Goal: Information Seeking & Learning: Check status

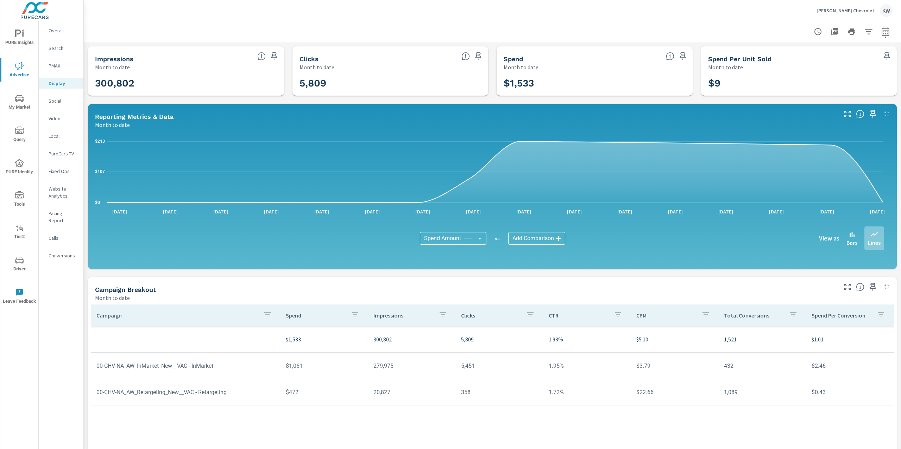
scroll to position [54, 0]
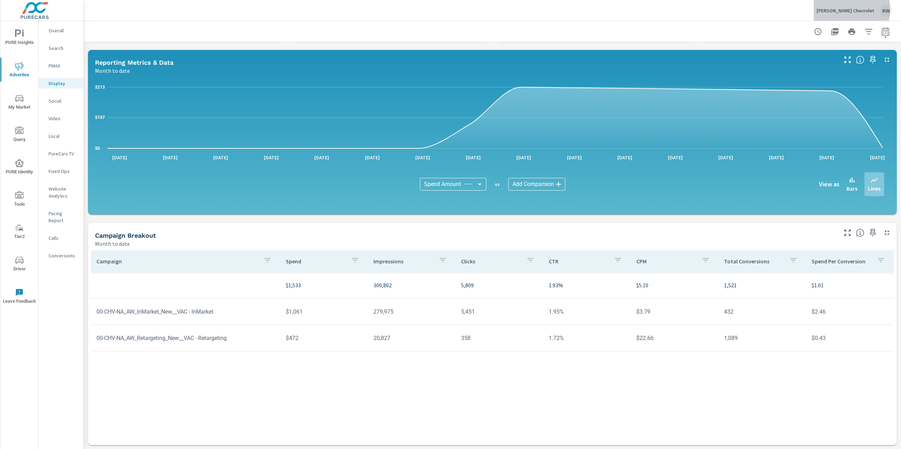
click at [836, 9] on p "Ancira Winton Chevrolet" at bounding box center [845, 10] width 58 height 6
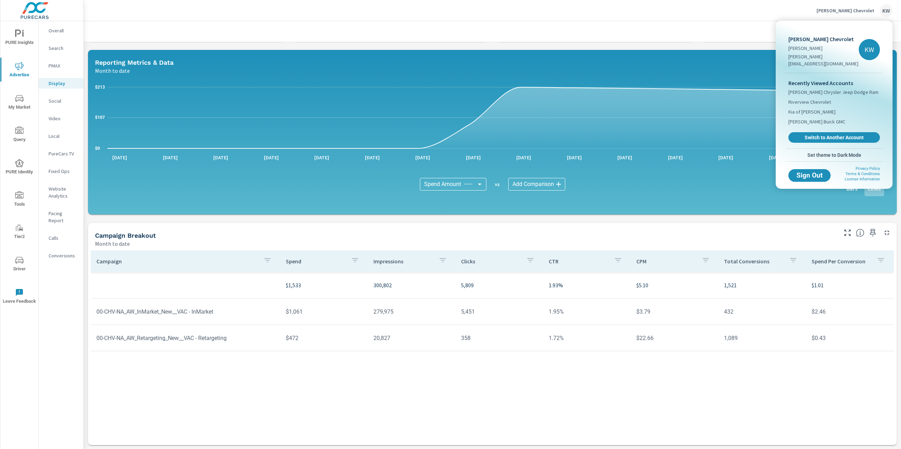
click at [752, 16] on div at bounding box center [450, 224] width 901 height 449
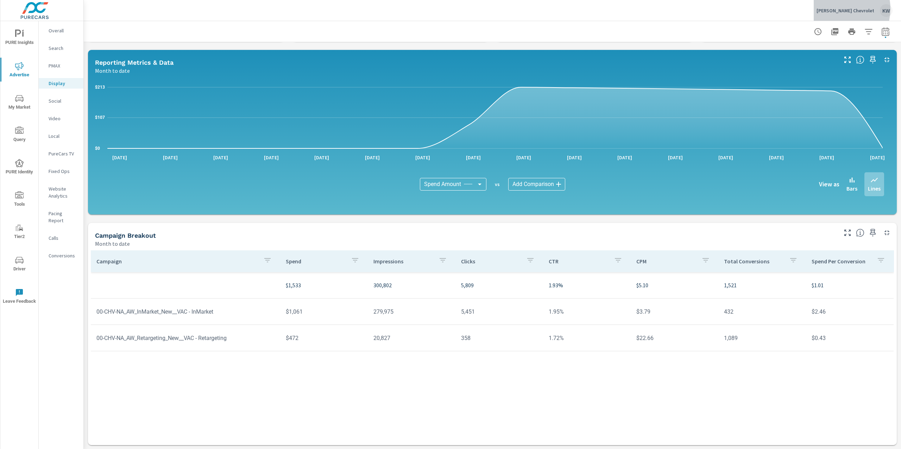
click at [841, 9] on p "Ancira Winton Chevrolet" at bounding box center [845, 10] width 58 height 6
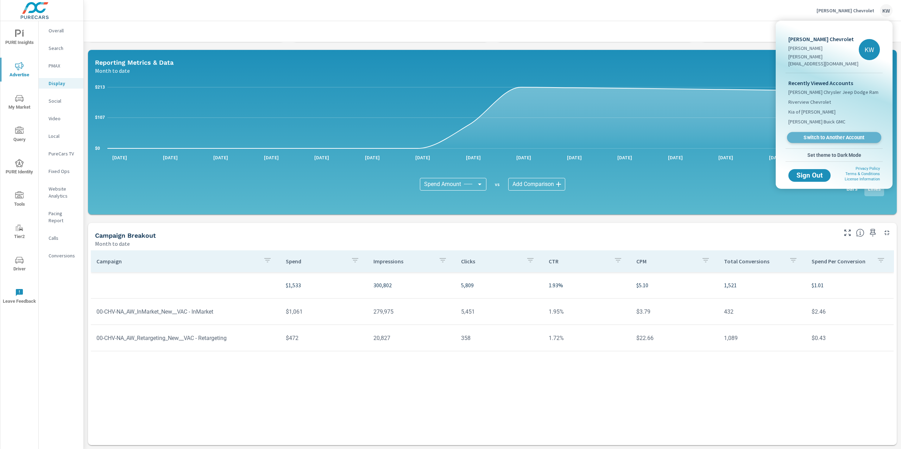
click at [843, 134] on span "Switch to Another Account" at bounding box center [834, 137] width 86 height 7
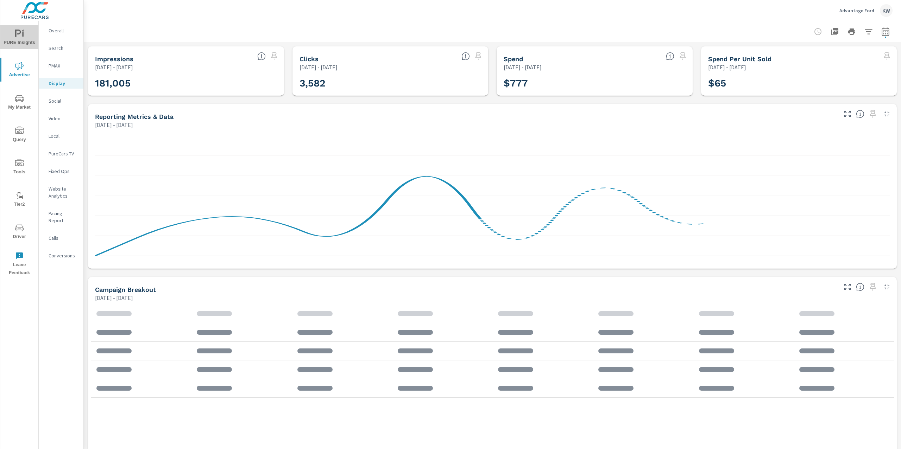
click at [26, 32] on span "PURE Insights" at bounding box center [19, 38] width 34 height 17
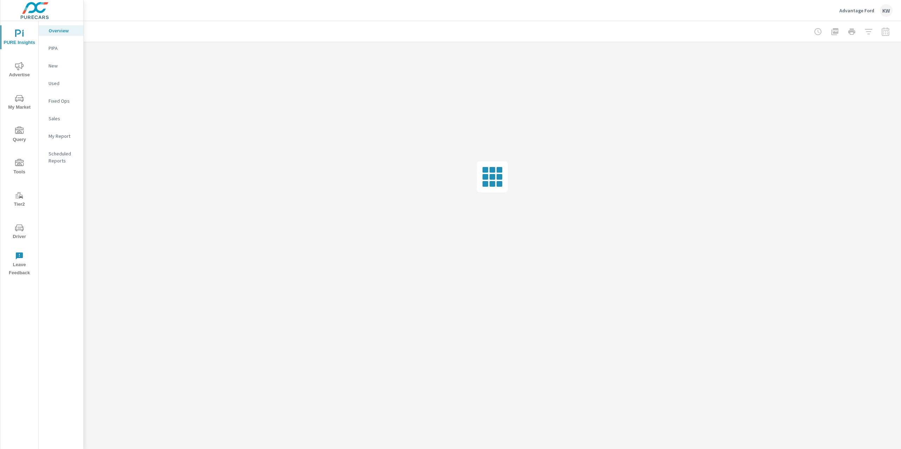
click at [15, 62] on icon "nav menu" at bounding box center [19, 66] width 8 height 8
click at [70, 87] on div "Display" at bounding box center [61, 83] width 45 height 11
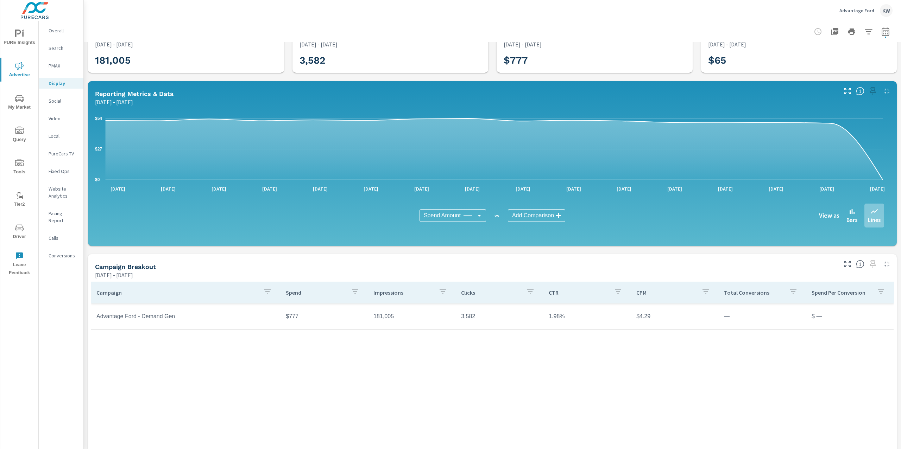
scroll to position [24, 0]
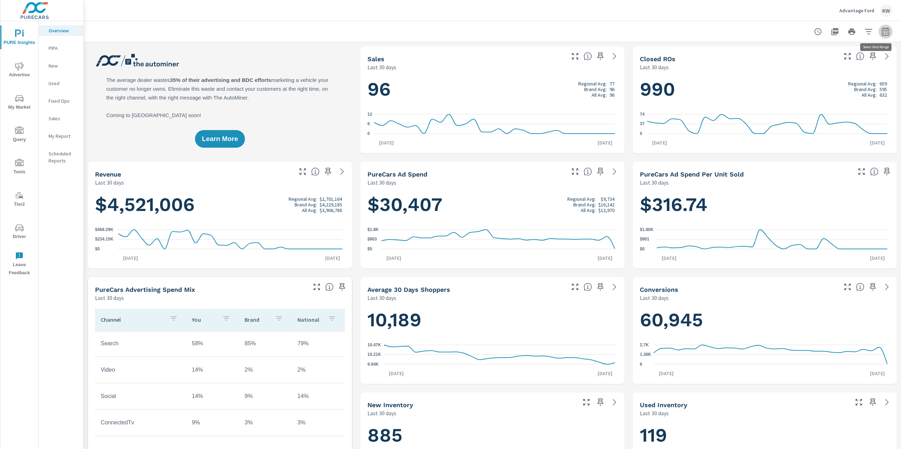
click at [881, 33] on icon "button" at bounding box center [884, 31] width 7 height 8
click at [819, 63] on select "Custom Yesterday Last week Last 7 days Last 14 days Last 30 days Last 45 days L…" at bounding box center [822, 61] width 70 height 14
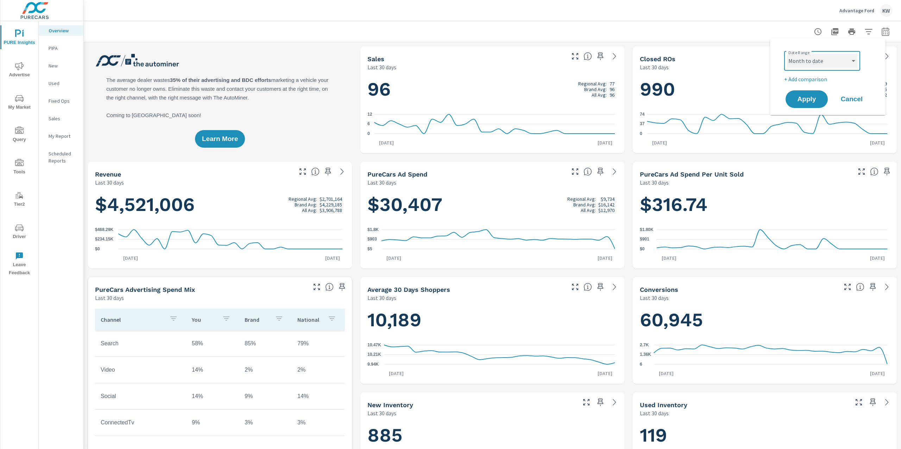
click at [787, 54] on select "Custom Yesterday Last week Last 7 days Last 14 days Last 30 days Last 45 days L…" at bounding box center [822, 61] width 70 height 14
select select "Month to date"
click at [805, 106] on button "Apply" at bounding box center [807, 99] width 44 height 18
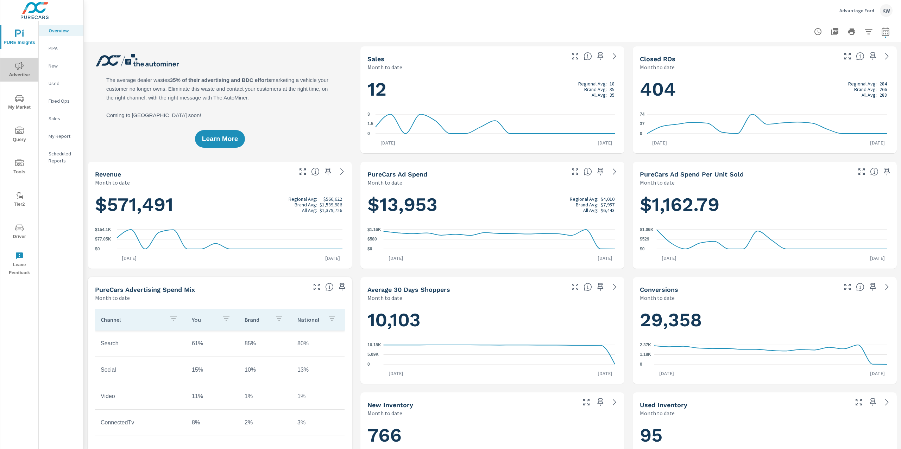
click at [20, 73] on span "Advertise" at bounding box center [19, 70] width 34 height 17
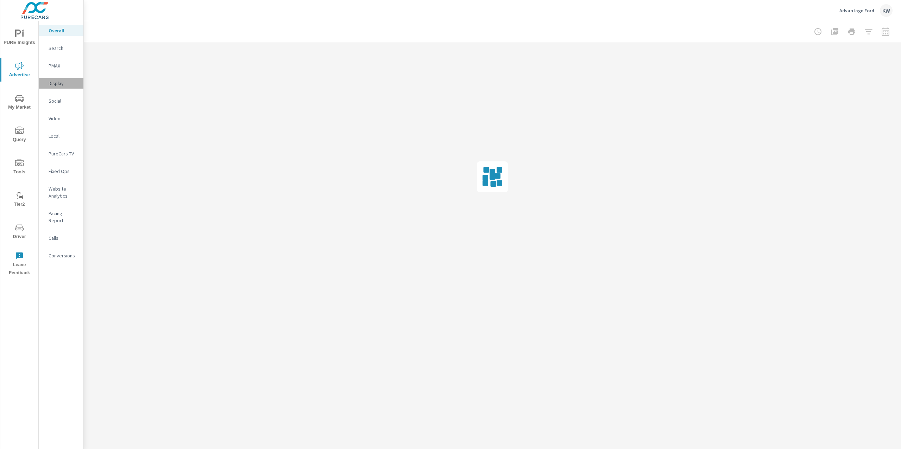
click at [59, 84] on p "Display" at bounding box center [63, 83] width 29 height 7
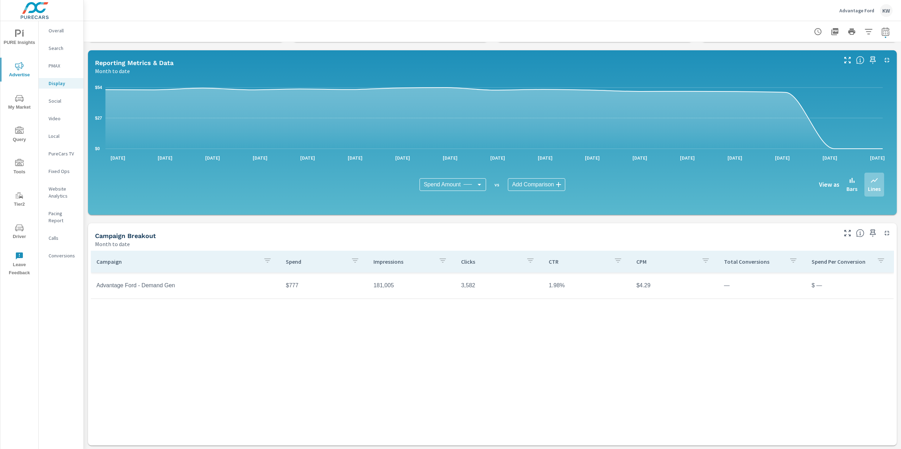
scroll to position [54, 0]
click at [881, 33] on icon "button" at bounding box center [885, 31] width 8 height 8
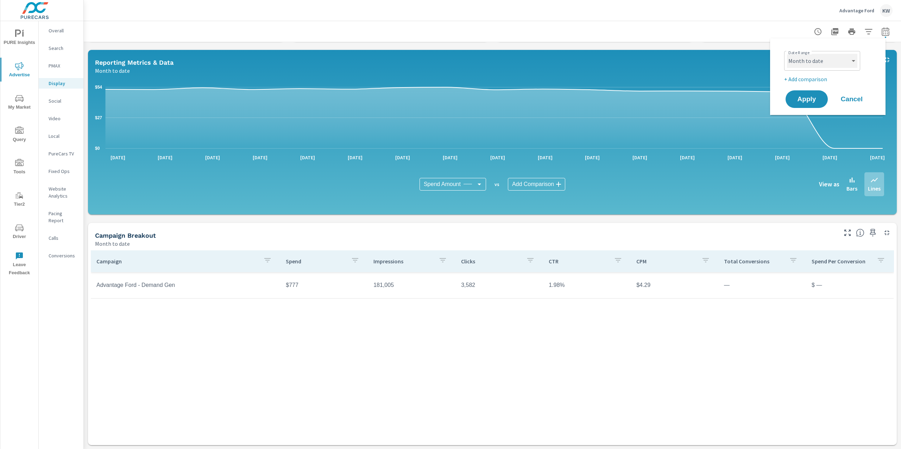
click at [824, 62] on select "Custom Yesterday Last week Last 7 days Last 14 days Last 30 days Last 45 days L…" at bounding box center [822, 61] width 70 height 14
click at [787, 54] on select "Custom Yesterday Last week Last 7 days Last 14 days Last 30 days Last 45 days L…" at bounding box center [822, 61] width 70 height 14
select select "Last month"
click at [809, 96] on span "Apply" at bounding box center [806, 99] width 29 height 7
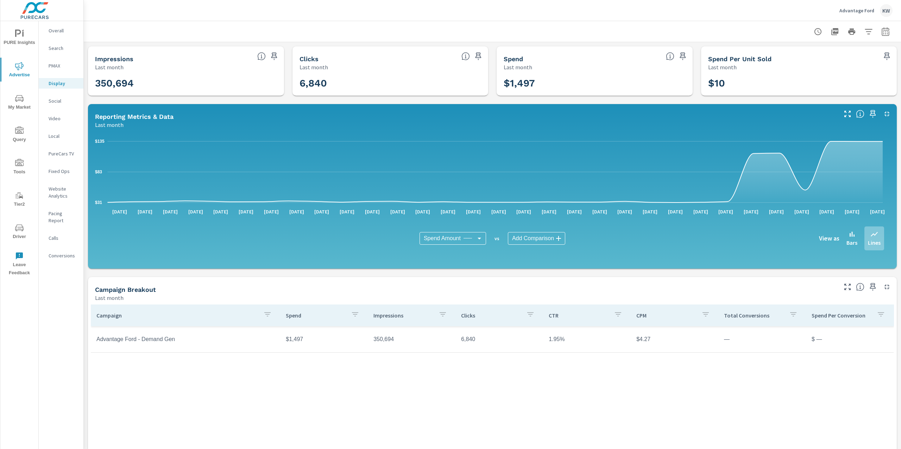
click at [58, 49] on p "Search" at bounding box center [63, 48] width 29 height 7
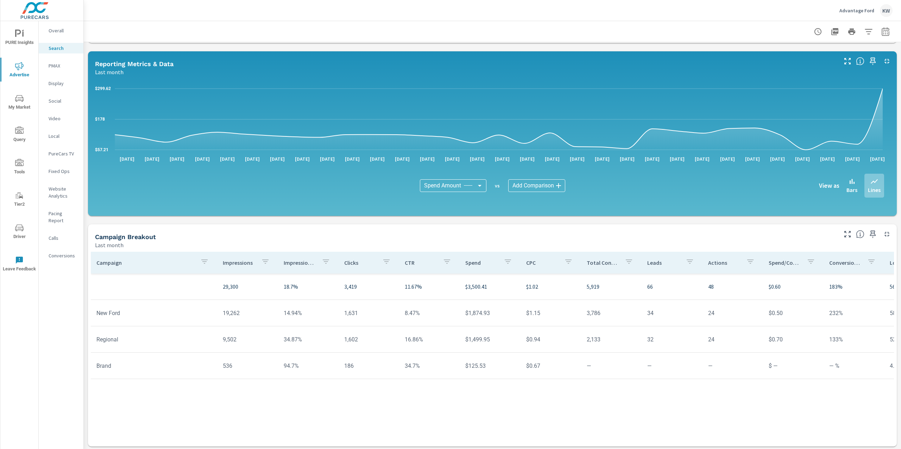
scroll to position [341, 0]
click at [51, 101] on p "Social" at bounding box center [63, 100] width 29 height 7
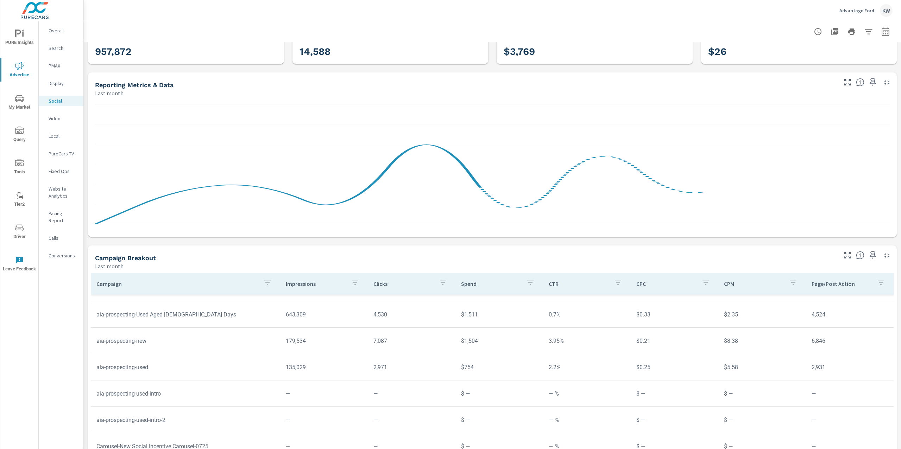
scroll to position [54, 0]
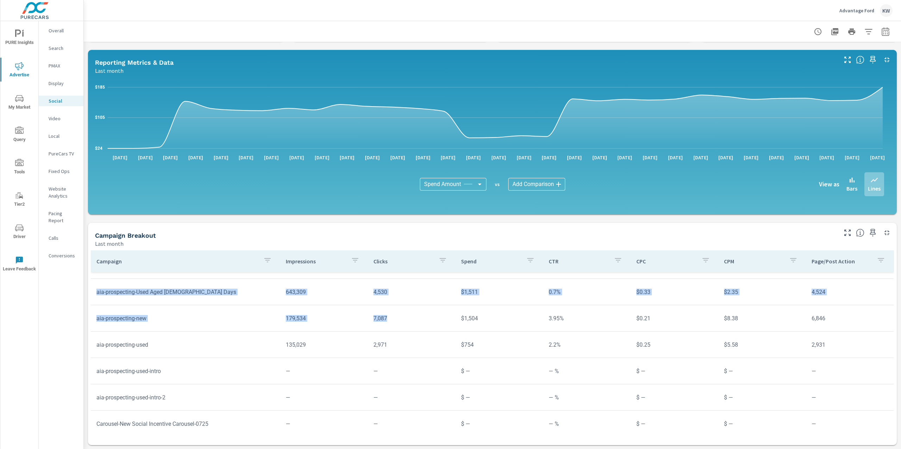
drag, startPoint x: 96, startPoint y: 291, endPoint x: 437, endPoint y: 322, distance: 342.6
click at [437, 322] on tbody "957,872 14,588 $3,769 1.52% $0.26 $3.94 14,301 aia-prospecting-Used Aged 45 Day…" at bounding box center [492, 345] width 803 height 185
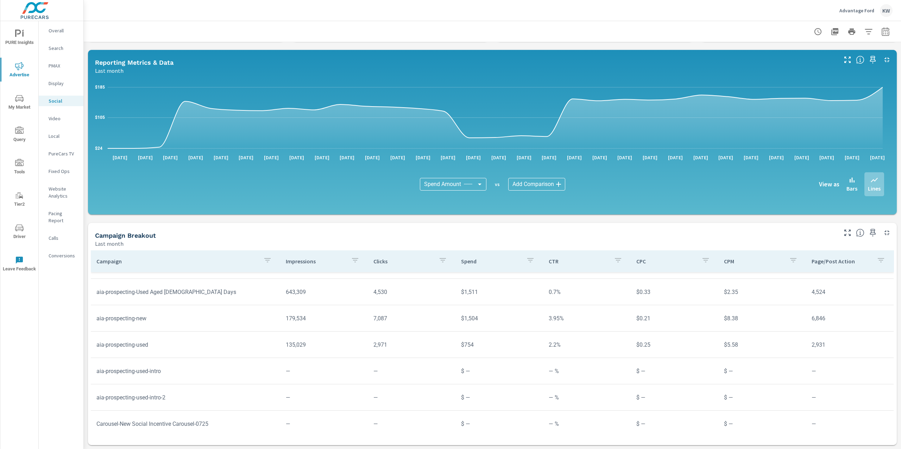
click at [455, 366] on td "$ —" at bounding box center [499, 371] width 88 height 18
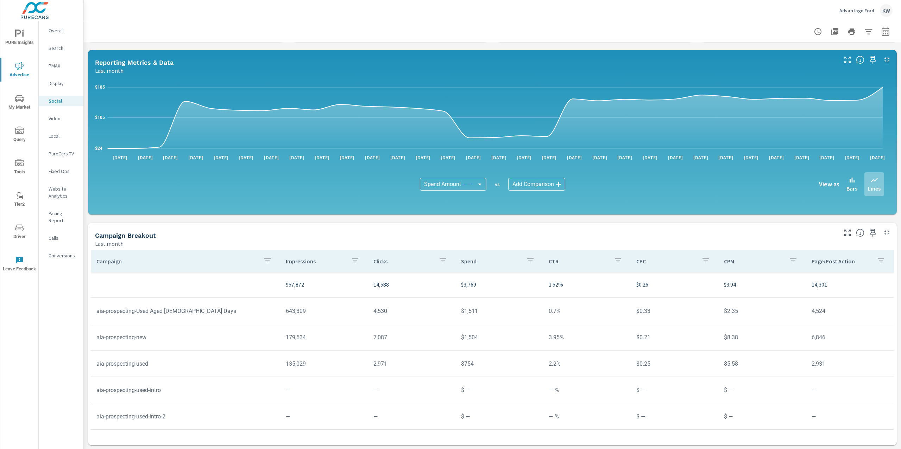
scroll to position [0, 0]
click at [885, 33] on button "button" at bounding box center [885, 32] width 14 height 14
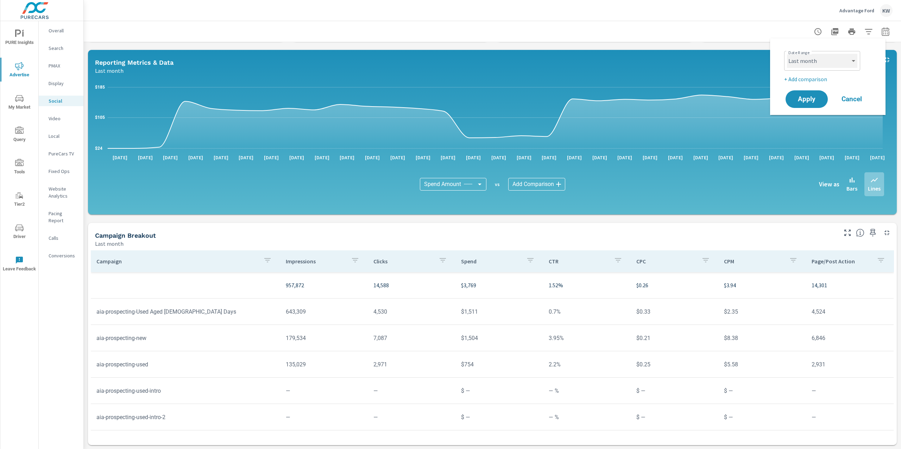
click at [836, 58] on select "Custom Yesterday Last week Last 7 days Last 14 days Last 30 days Last 45 days L…" at bounding box center [822, 61] width 70 height 14
click at [787, 54] on select "Custom Yesterday Last week Last 7 days Last 14 days Last 30 days Last 45 days L…" at bounding box center [822, 61] width 70 height 14
select select "custom"
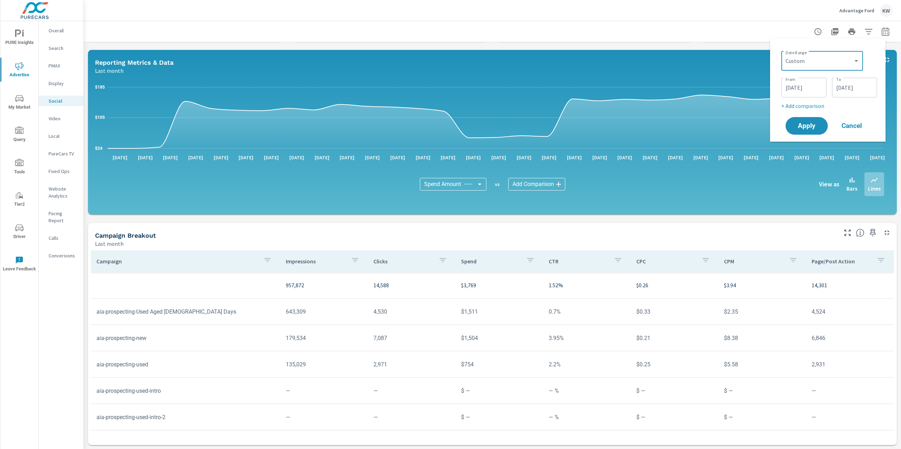
click at [821, 91] on input "08/01/2025" at bounding box center [803, 88] width 39 height 14
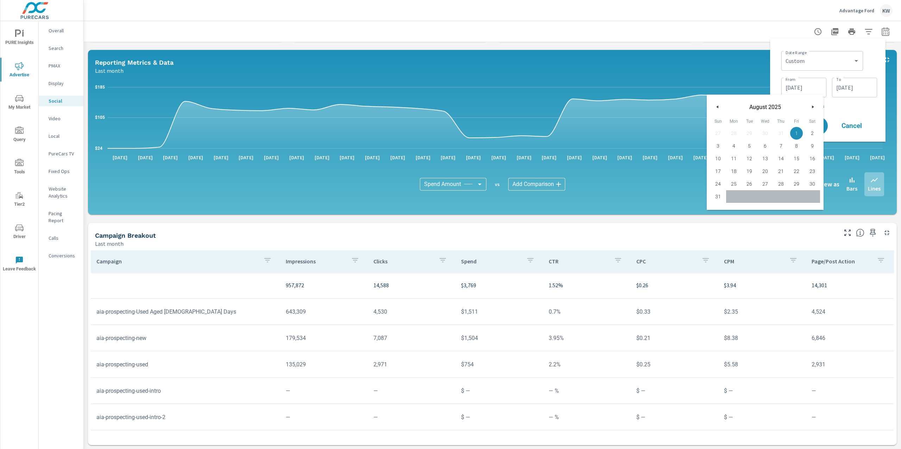
click at [716, 107] on icon "button" at bounding box center [717, 107] width 4 height 3
click at [749, 131] on span "1" at bounding box center [749, 133] width 16 height 9
type input "07/01/2025"
click at [851, 90] on input "08/31/2025" at bounding box center [854, 88] width 39 height 14
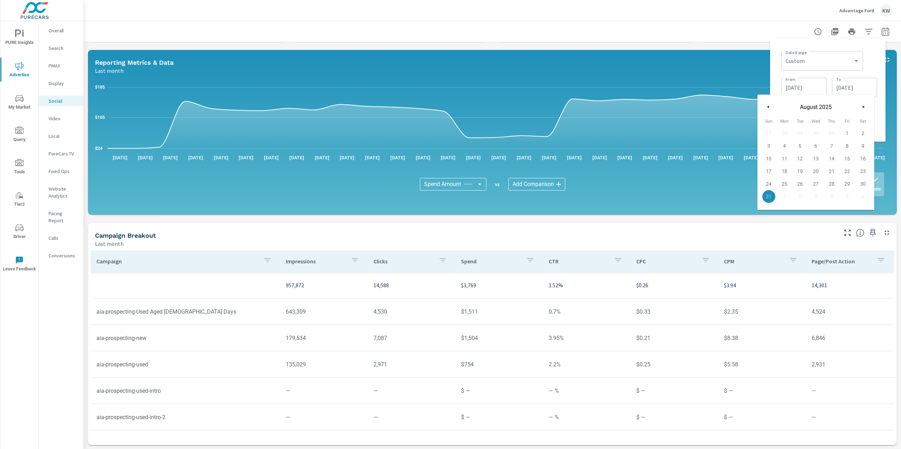
click at [767, 108] on icon "button" at bounding box center [767, 107] width 4 height 3
click at [828, 184] on span "31" at bounding box center [831, 183] width 16 height 9
type input "07/31/2025"
click at [833, 185] on span "31" at bounding box center [831, 183] width 16 height 9
click at [887, 122] on div "$24 $105 $185 Aug 1st Aug 2nd Aug 3rd Aug 4th Aug 5th Aug 6th Aug 7th Aug 8th A…" at bounding box center [492, 145] width 809 height 140
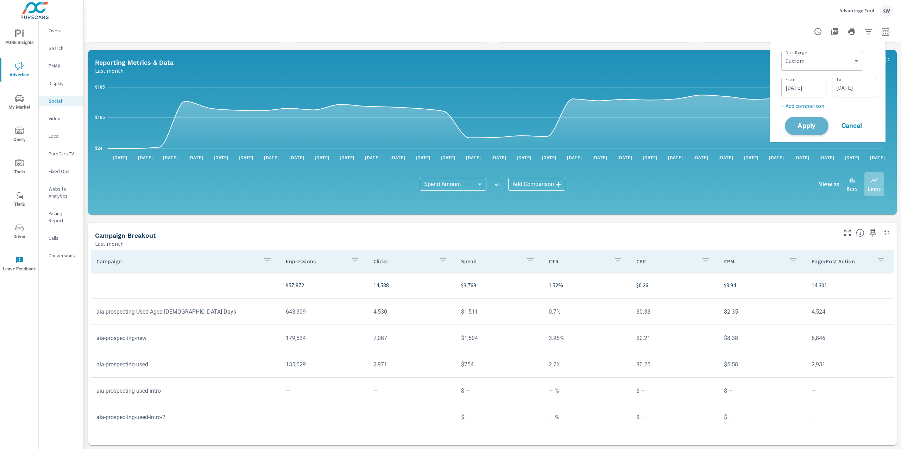
click at [803, 127] on span "Apply" at bounding box center [806, 126] width 29 height 7
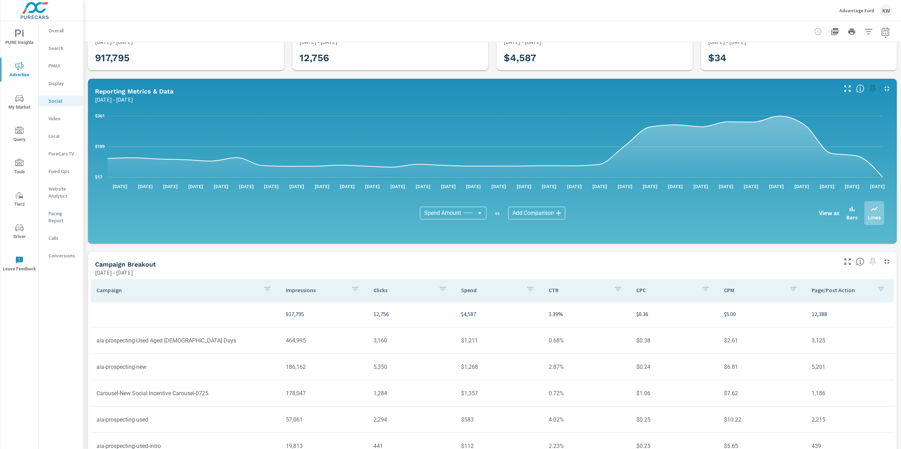
scroll to position [54, 0]
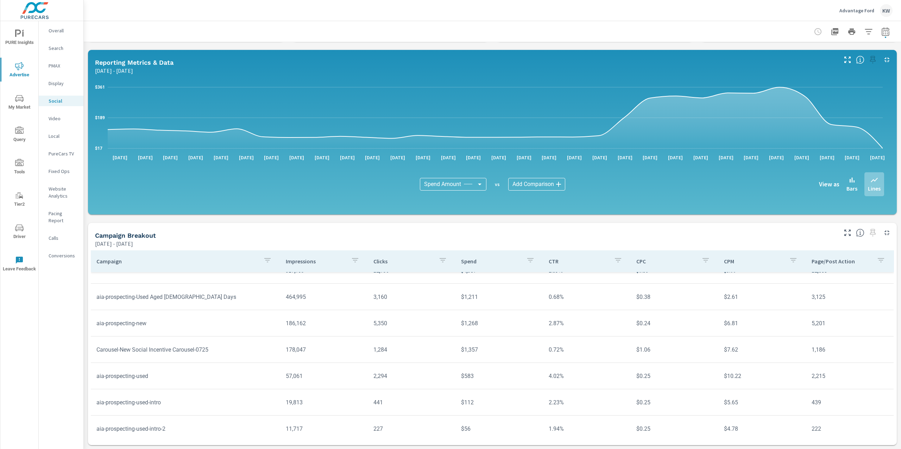
scroll to position [44, 0]
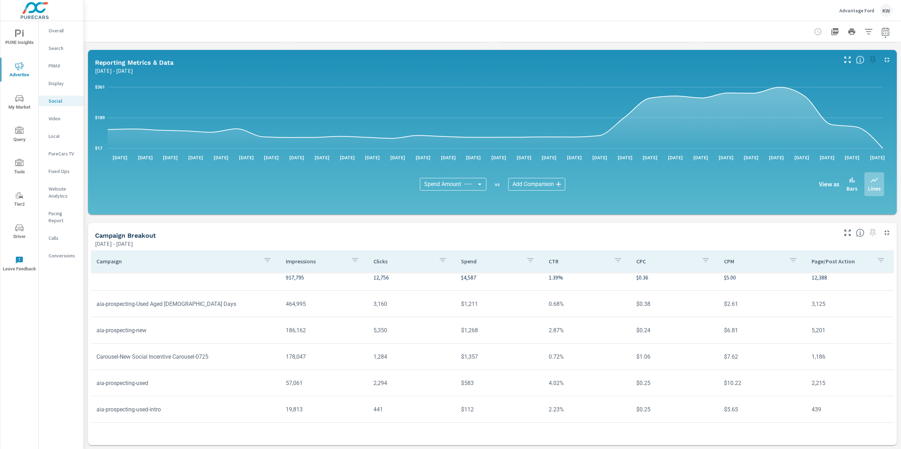
scroll to position [28, 0]
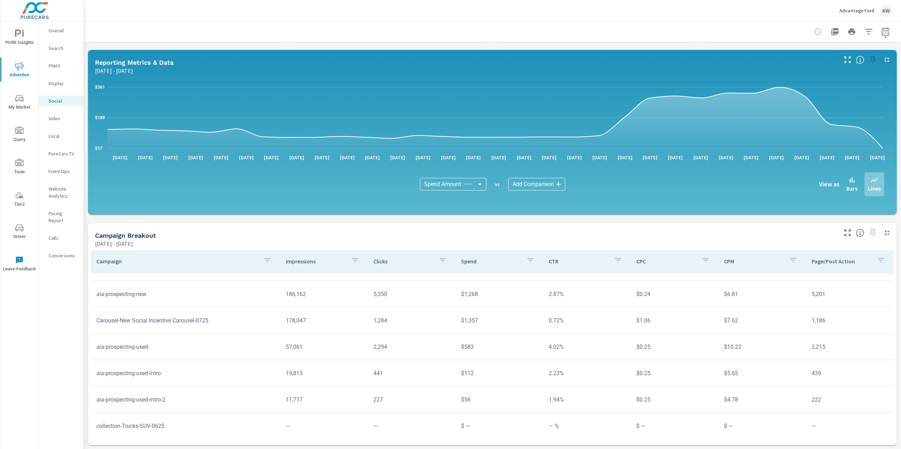
scroll to position [44, 0]
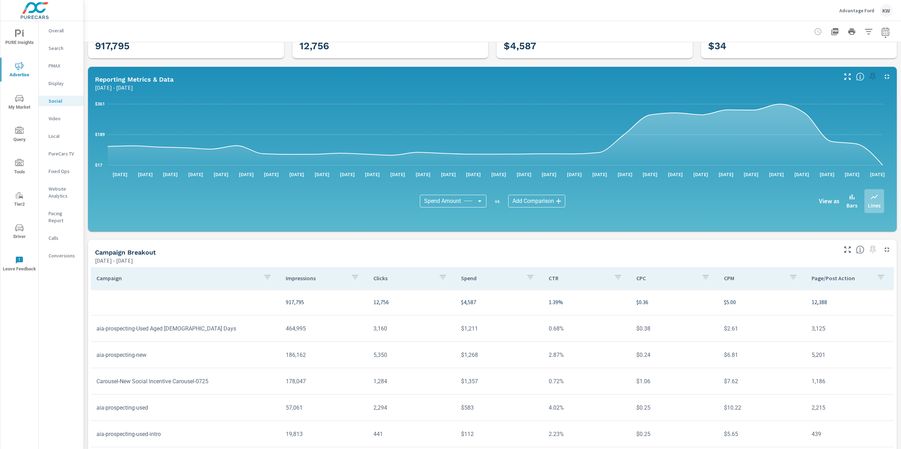
scroll to position [36, 0]
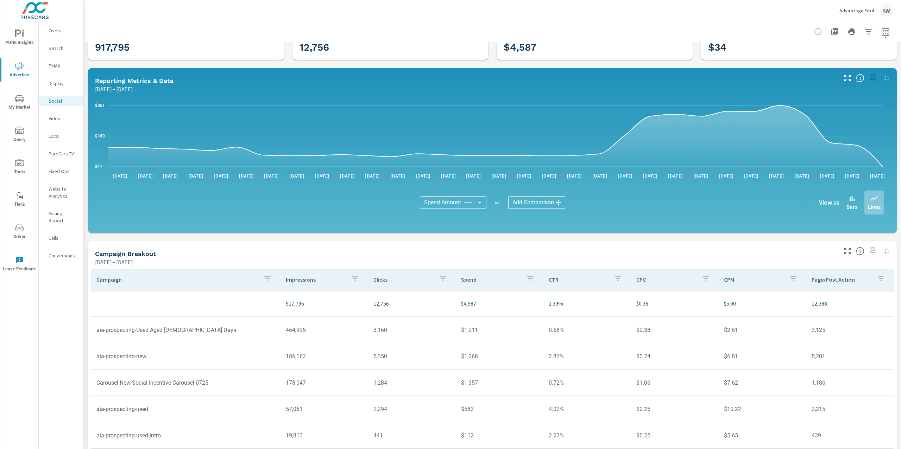
click at [883, 31] on icon "button" at bounding box center [885, 32] width 5 height 3
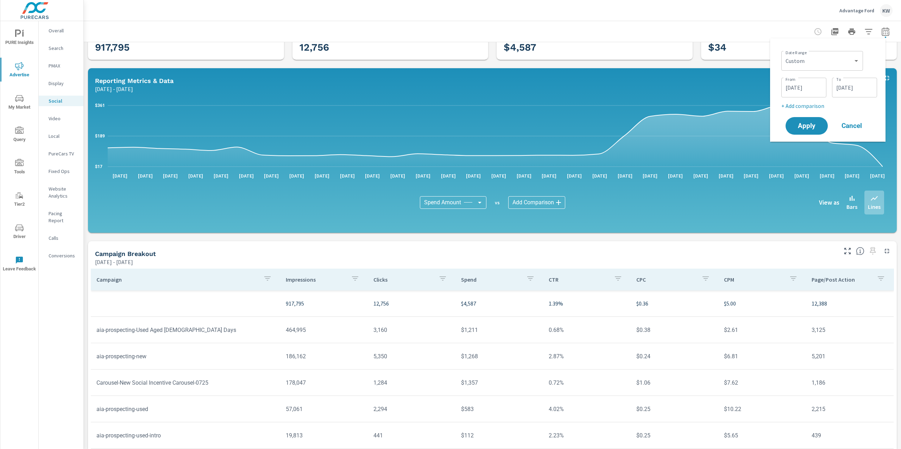
click at [823, 70] on div "Custom Yesterday Last week Last 7 days Last 14 days Last 30 days Last 45 days L…" at bounding box center [822, 61] width 82 height 20
click at [830, 65] on select "Custom Yesterday Last week Last 7 days Last 14 days Last 30 days Last 45 days L…" at bounding box center [822, 61] width 76 height 14
click at [784, 54] on select "Custom Yesterday Last week Last 7 days Last 14 days Last 30 days Last 45 days L…" at bounding box center [822, 61] width 76 height 14
select select "Last month"
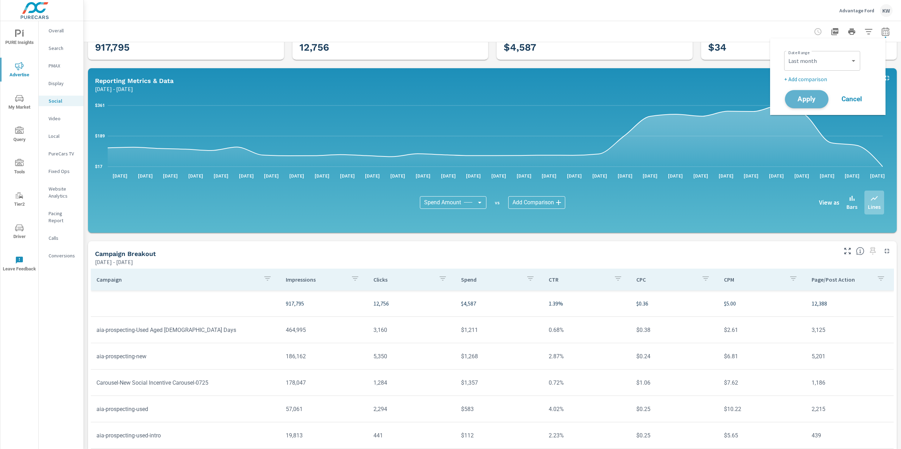
click at [800, 101] on span "Apply" at bounding box center [806, 99] width 29 height 7
